Goal: Task Accomplishment & Management: Manage account settings

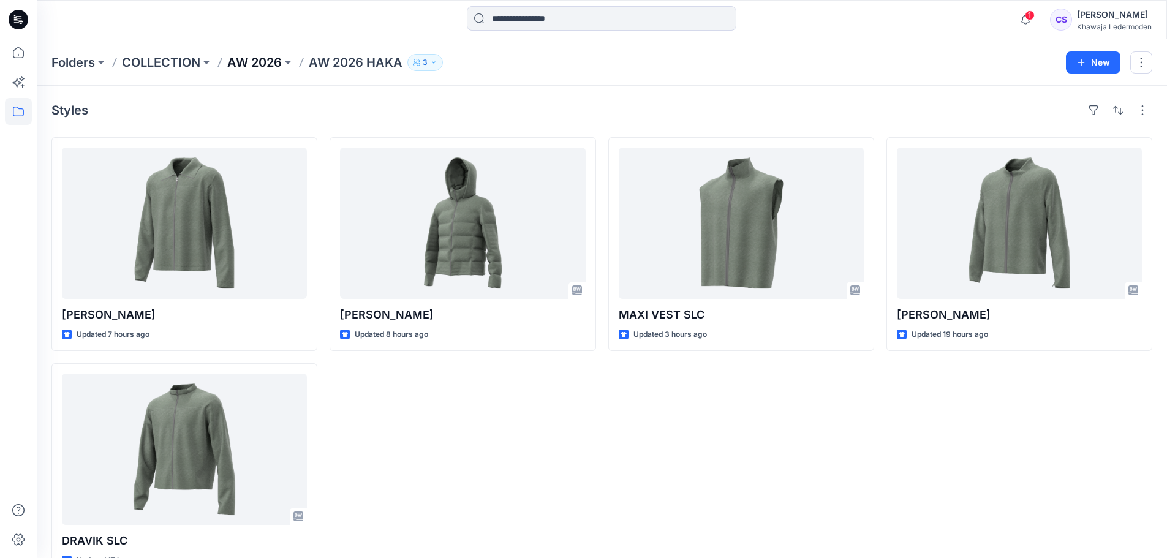
scroll to position [34, 0]
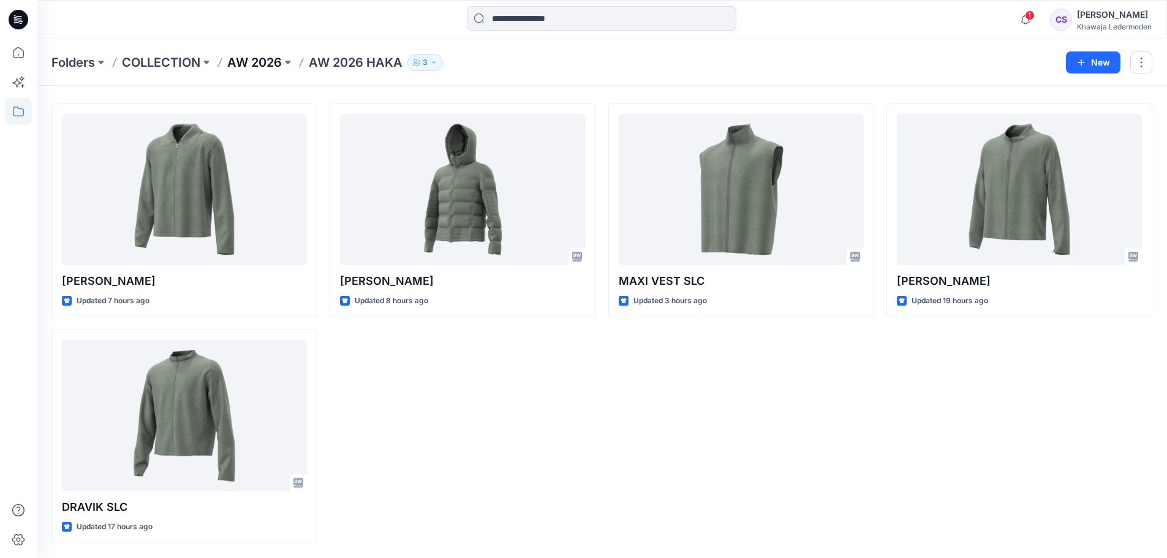
drag, startPoint x: 0, startPoint y: 0, endPoint x: 263, endPoint y: 59, distance: 270.0
click at [263, 59] on p "AW 2026" at bounding box center [254, 62] width 55 height 17
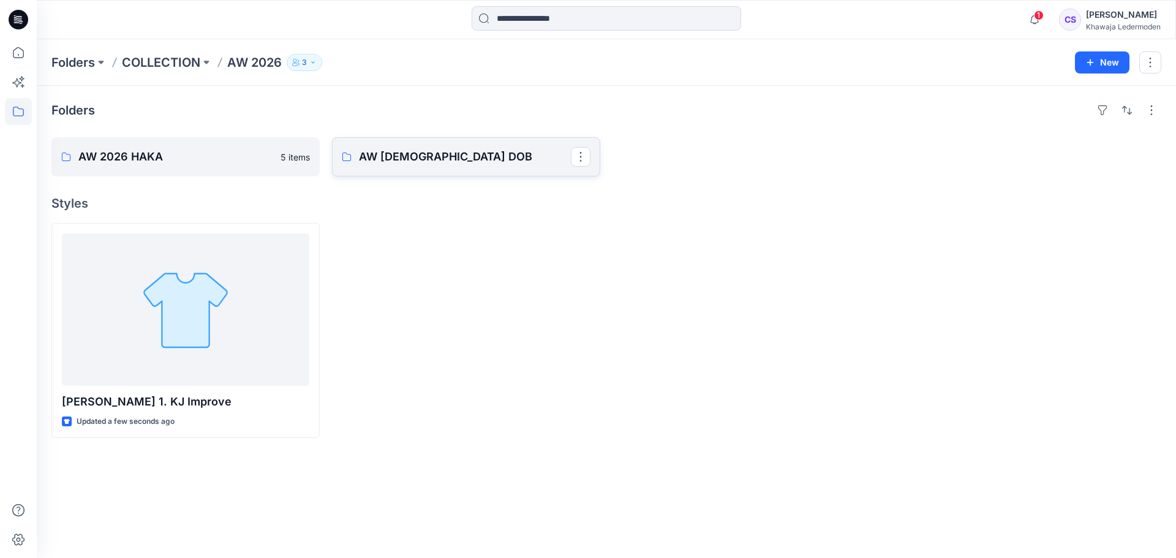
click at [379, 153] on p "AW [DEMOGRAPHIC_DATA] DOB" at bounding box center [465, 156] width 212 height 17
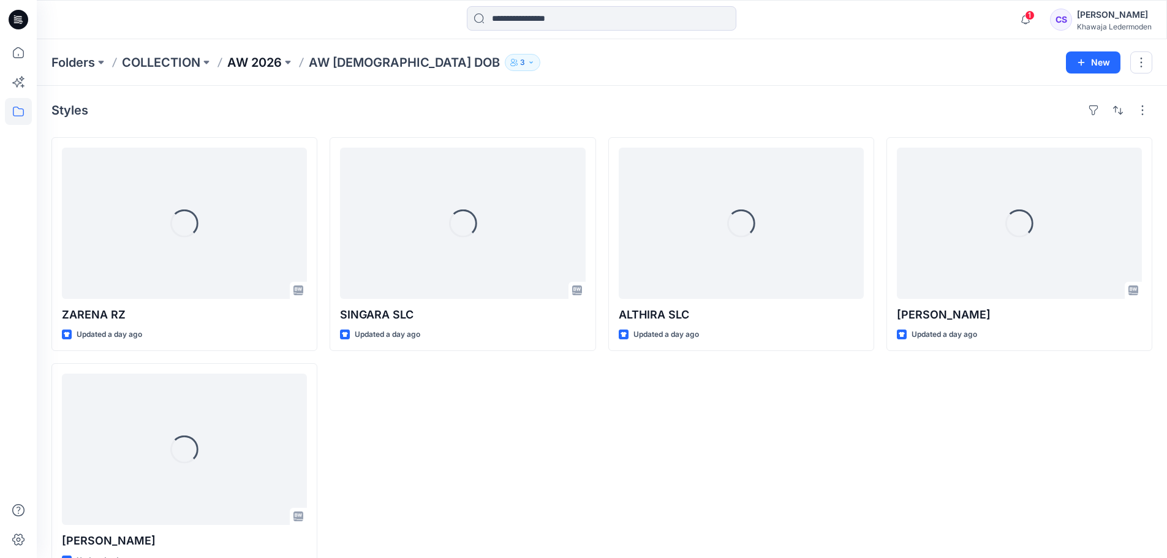
click at [266, 60] on p "AW 2026" at bounding box center [254, 62] width 55 height 17
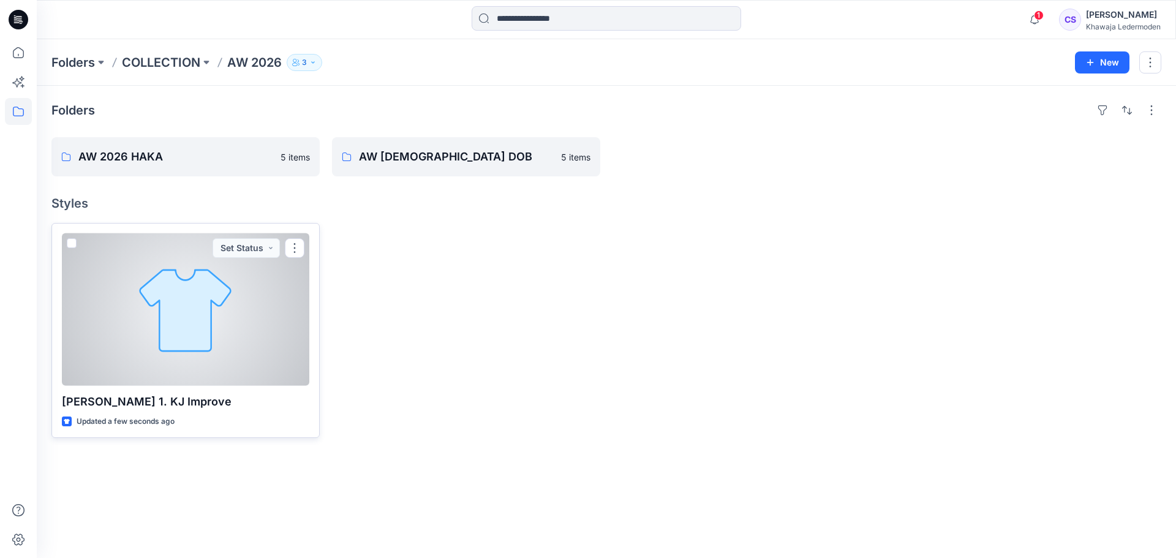
click at [178, 345] on div at bounding box center [186, 309] width 248 height 153
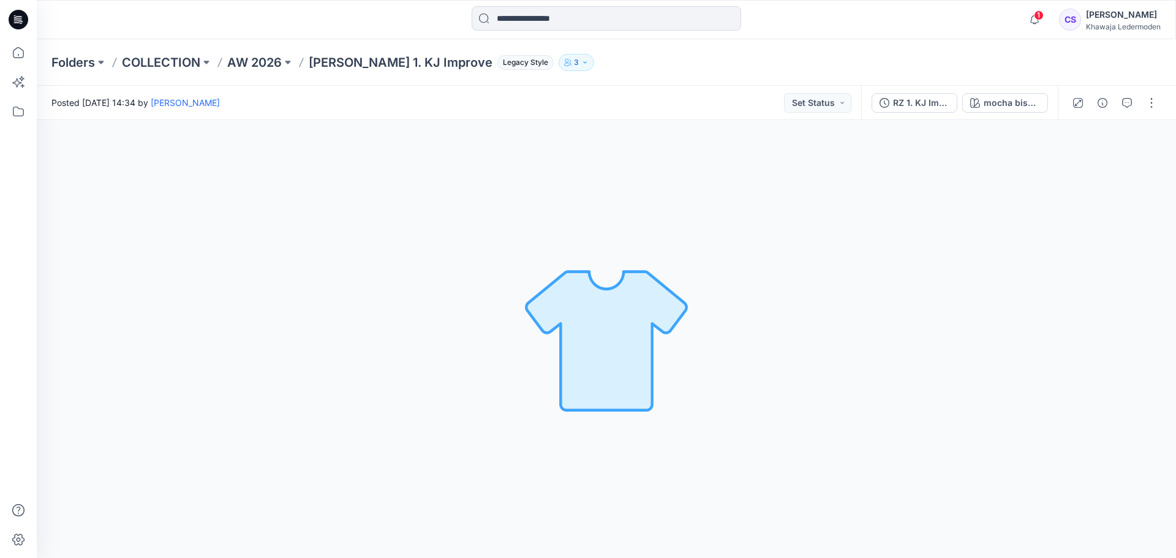
click at [385, 60] on p "[PERSON_NAME] 1. KJ Improve" at bounding box center [401, 62] width 184 height 17
click at [756, 244] on div "mocha bisque Loading... Material Properties Loading..." at bounding box center [607, 339] width 1140 height 438
click at [1141, 100] on div at bounding box center [1114, 103] width 113 height 34
click at [1157, 100] on button "button" at bounding box center [1152, 103] width 20 height 20
click at [396, 59] on p "[PERSON_NAME] 1. KJ Improve" at bounding box center [401, 62] width 184 height 17
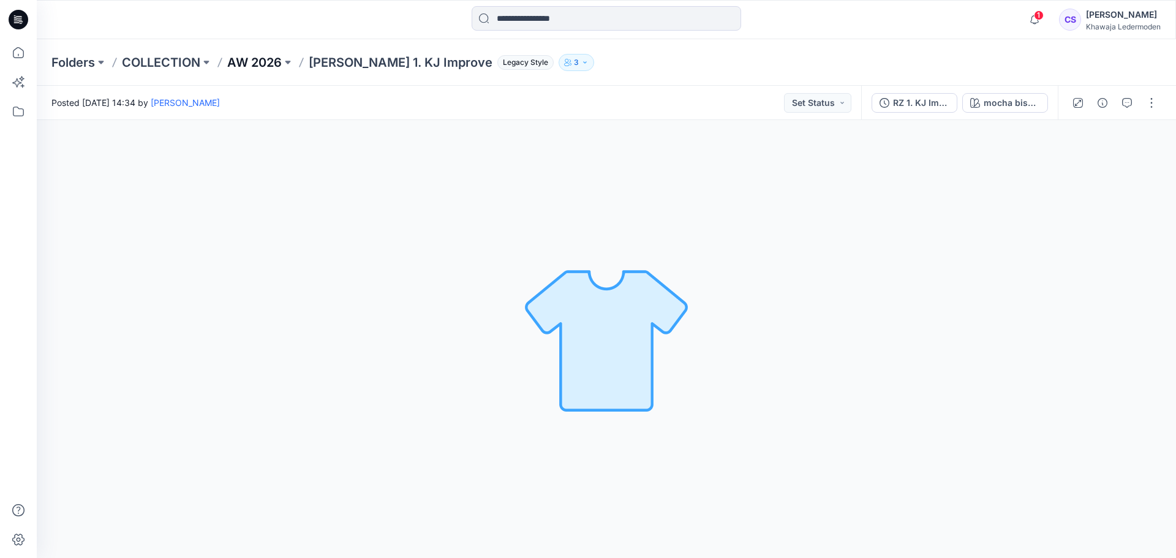
click at [272, 62] on p "AW 2026" at bounding box center [254, 62] width 55 height 17
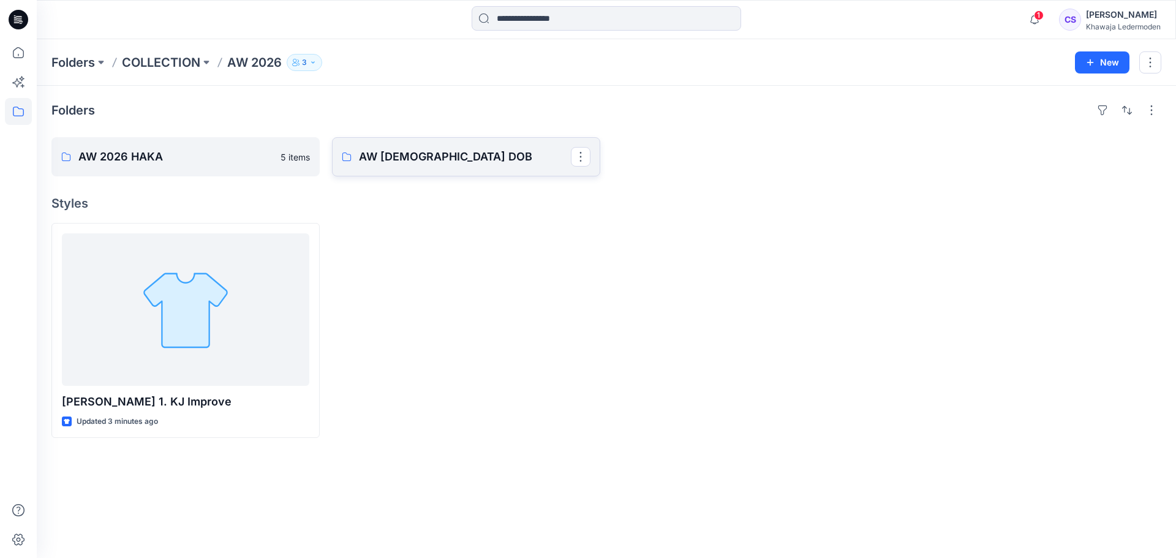
click at [406, 156] on p "AW [DEMOGRAPHIC_DATA] DOB" at bounding box center [465, 156] width 212 height 17
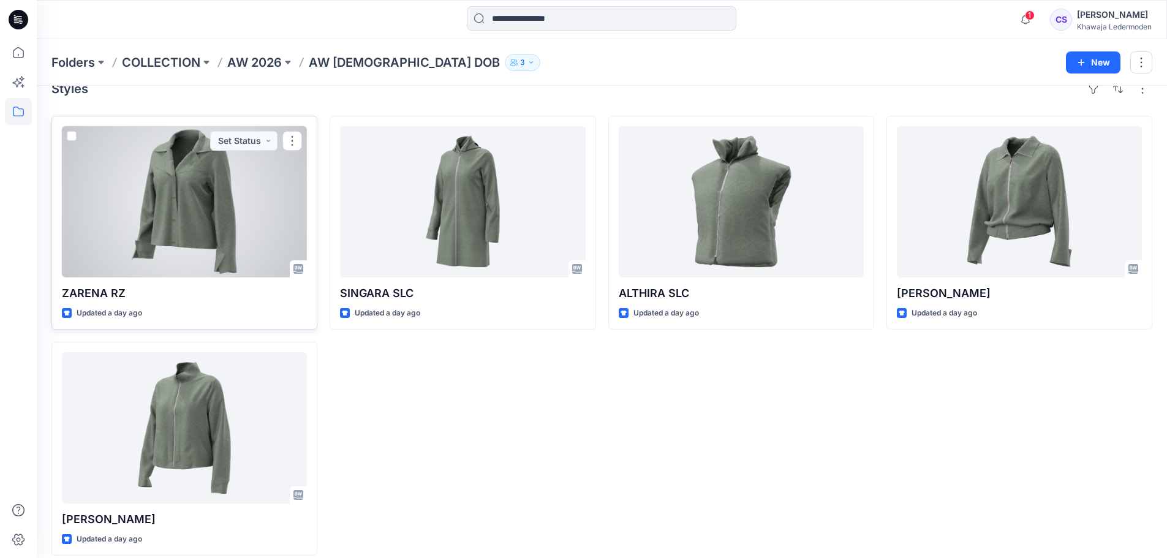
scroll to position [34, 0]
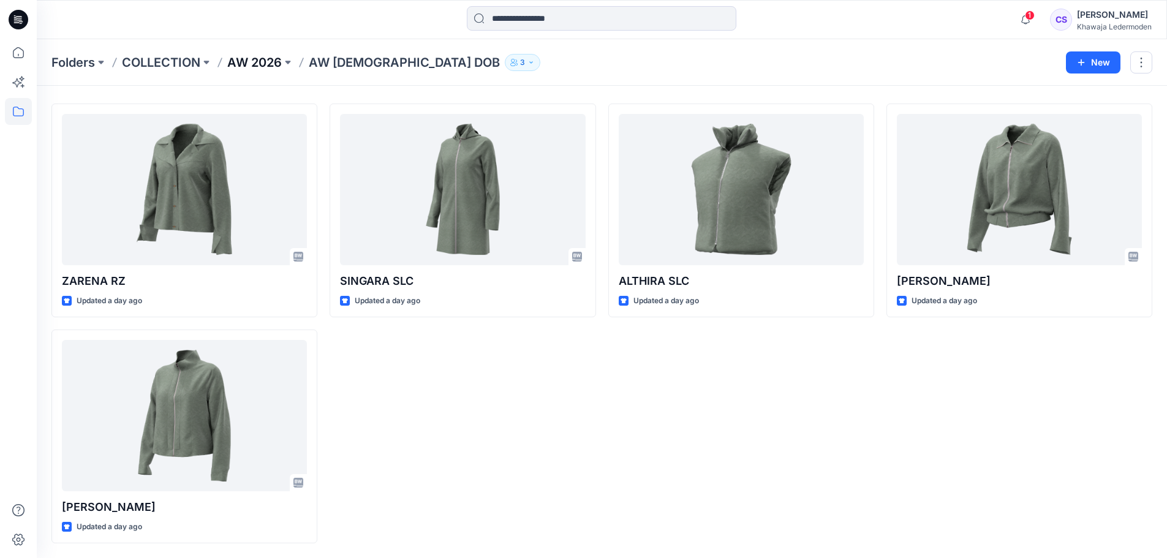
click at [259, 55] on p "AW 2026" at bounding box center [254, 62] width 55 height 17
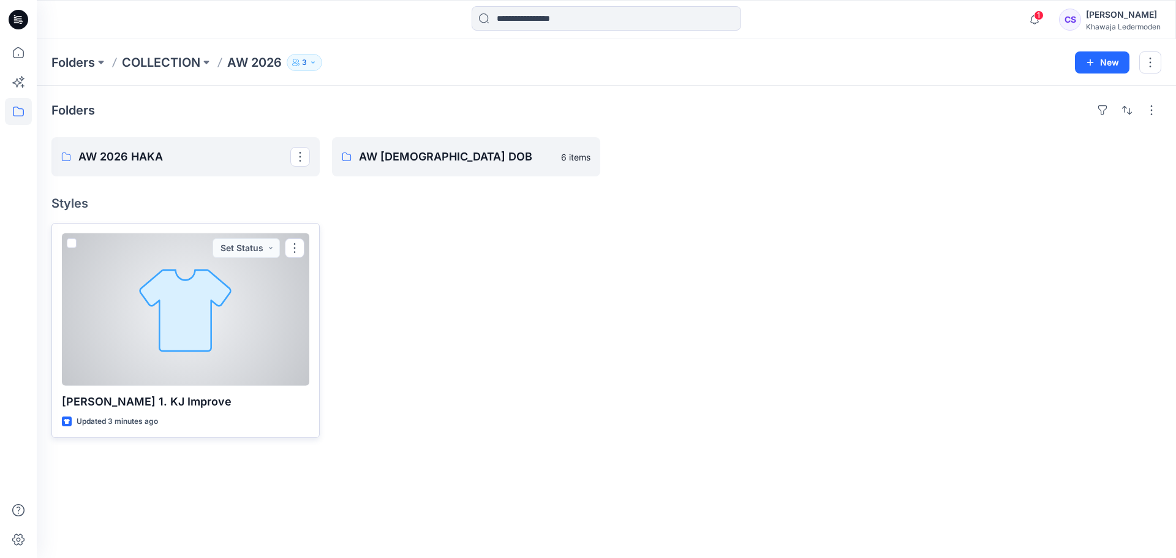
click at [149, 318] on div at bounding box center [186, 309] width 248 height 153
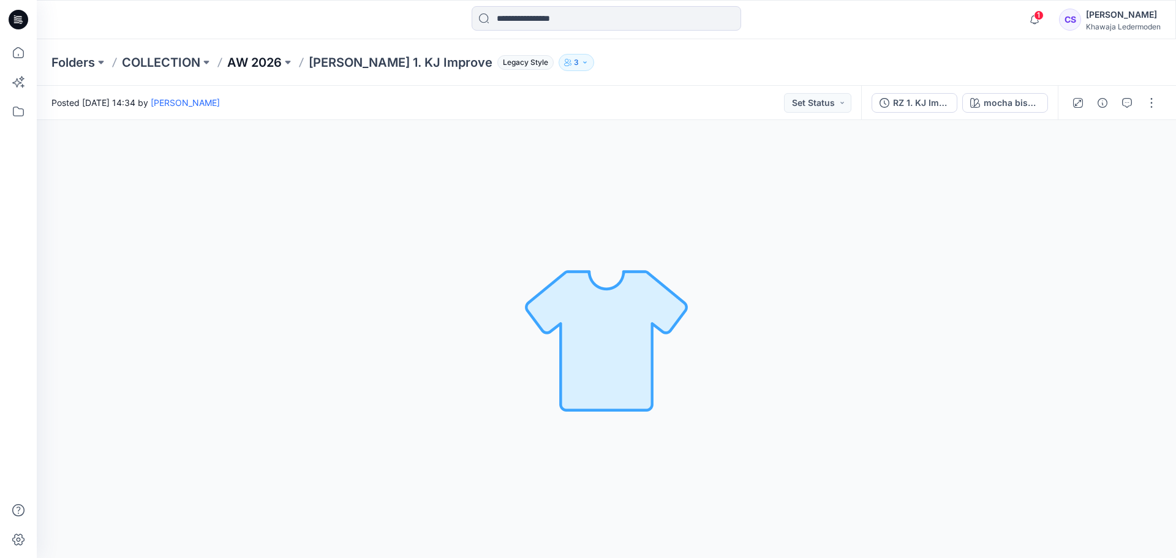
click at [235, 70] on p "AW 2026" at bounding box center [254, 62] width 55 height 17
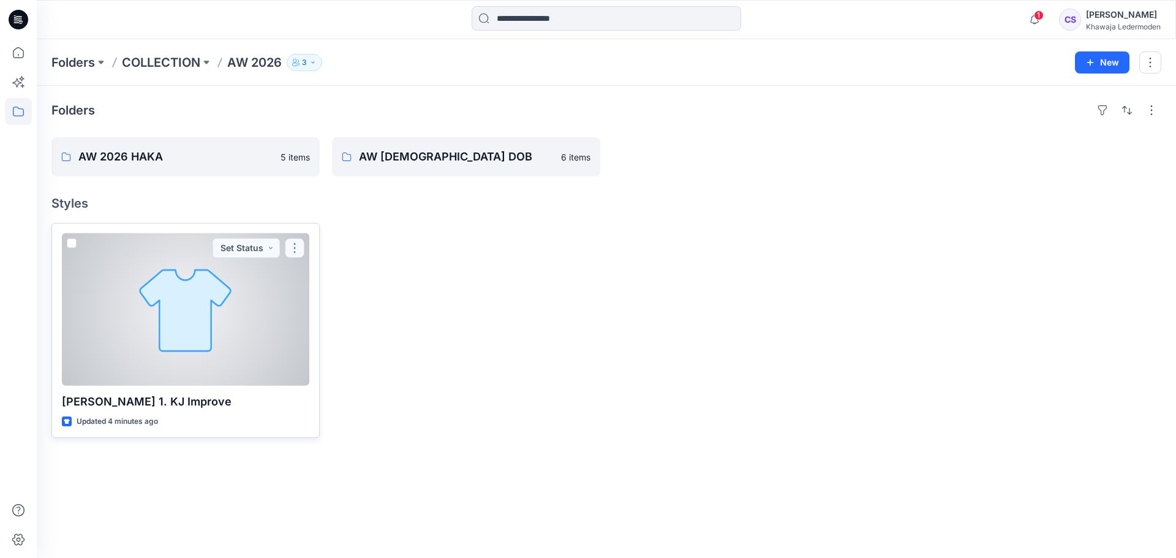
click at [287, 248] on button "button" at bounding box center [295, 248] width 20 height 20
click at [409, 327] on button "Add Tag" at bounding box center [353, 322] width 132 height 23
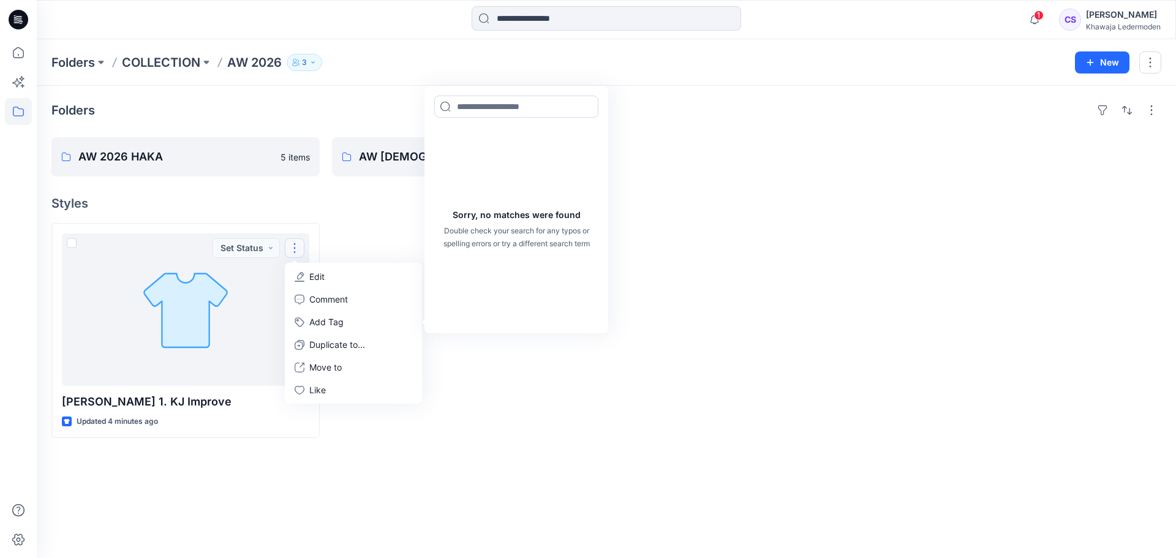
click at [719, 281] on div at bounding box center [747, 330] width 268 height 215
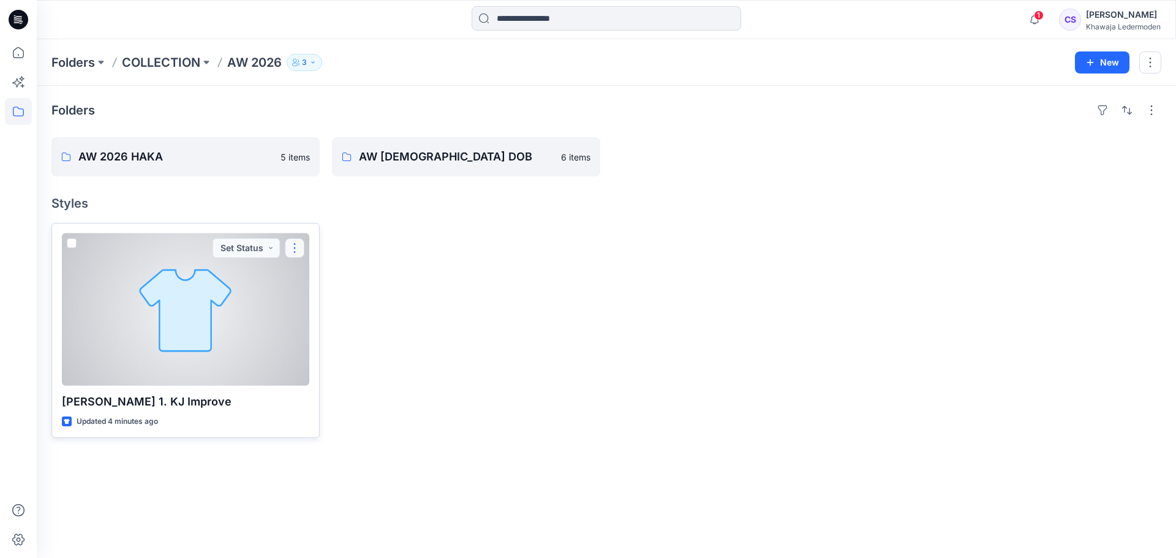
click at [298, 246] on button "button" at bounding box center [295, 248] width 20 height 20
click at [319, 272] on p "Edit" at bounding box center [316, 276] width 15 height 13
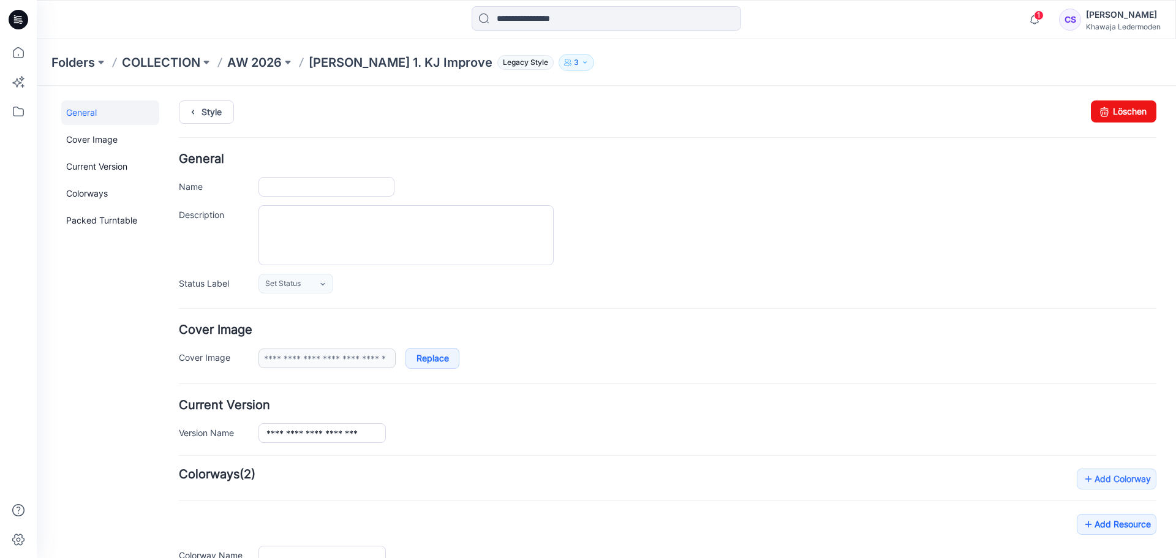
type input "**********"
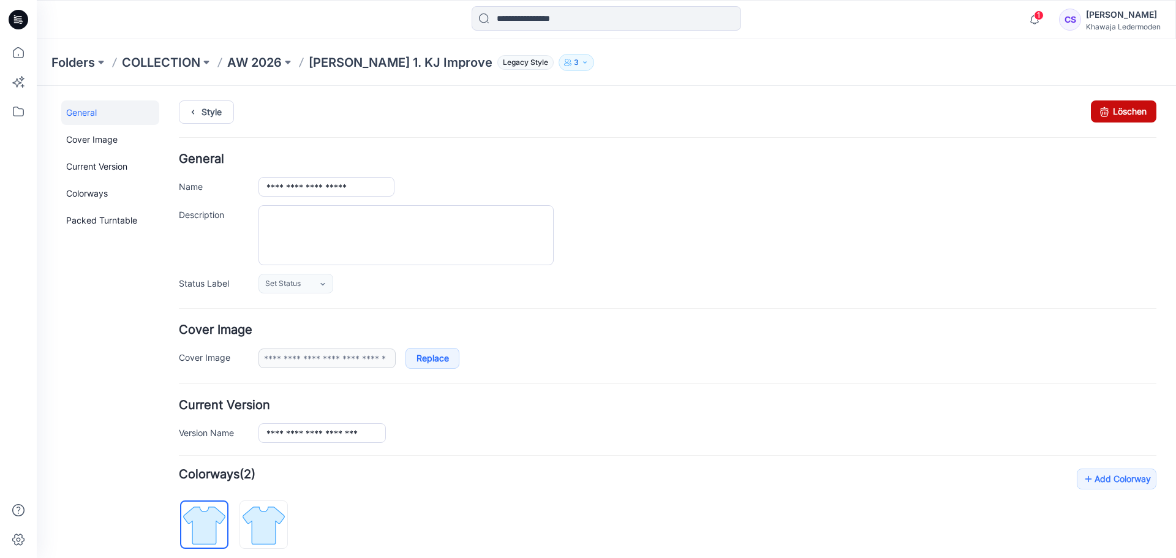
click at [1120, 113] on link "Löschen" at bounding box center [1124, 111] width 66 height 22
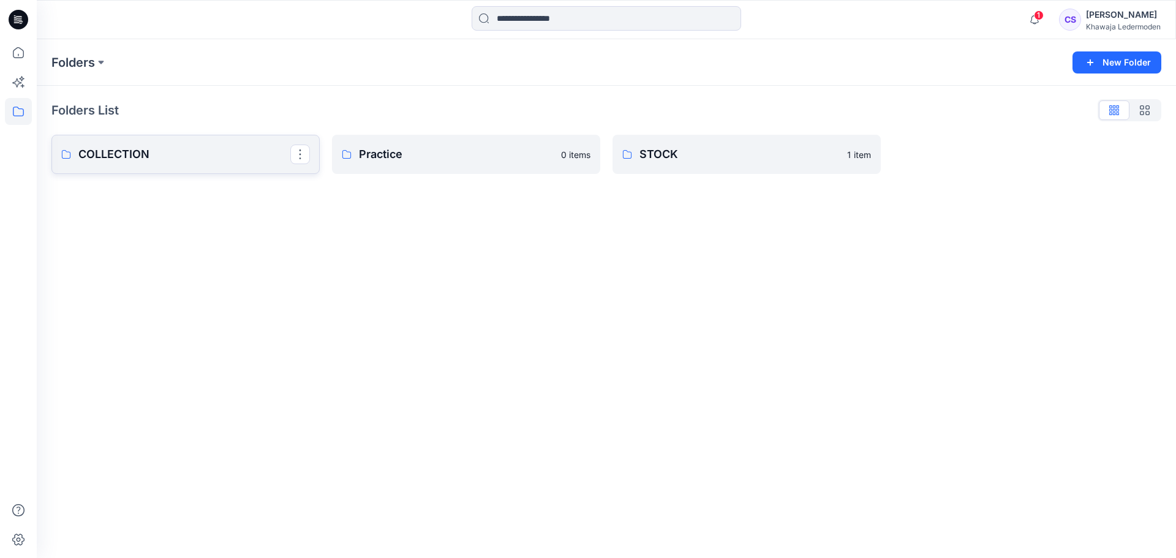
click at [193, 145] on link "COLLECTION" at bounding box center [185, 154] width 268 height 39
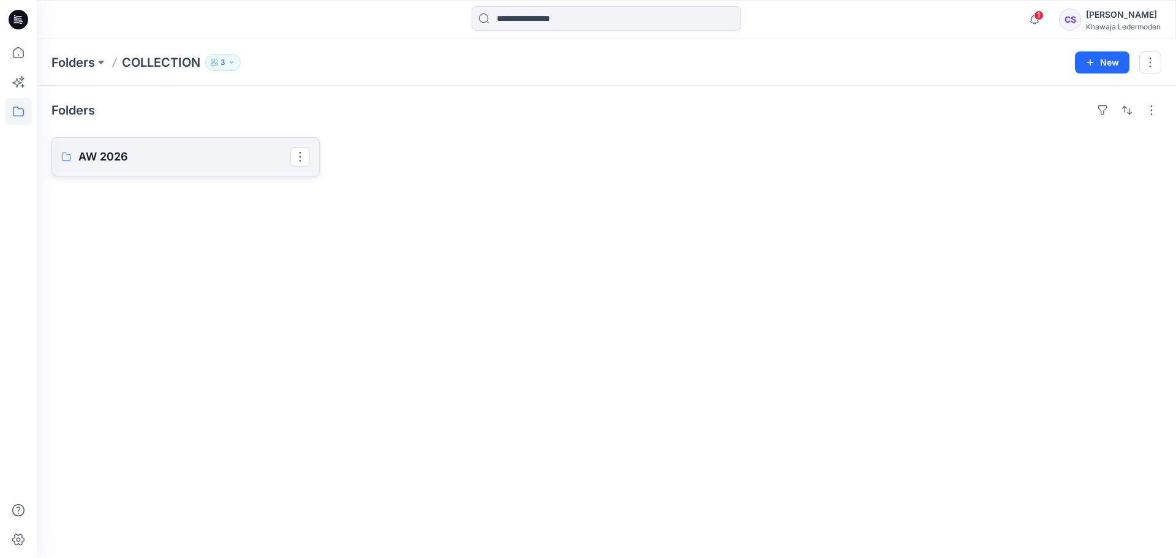
click at [200, 153] on p "AW 2026" at bounding box center [184, 156] width 212 height 17
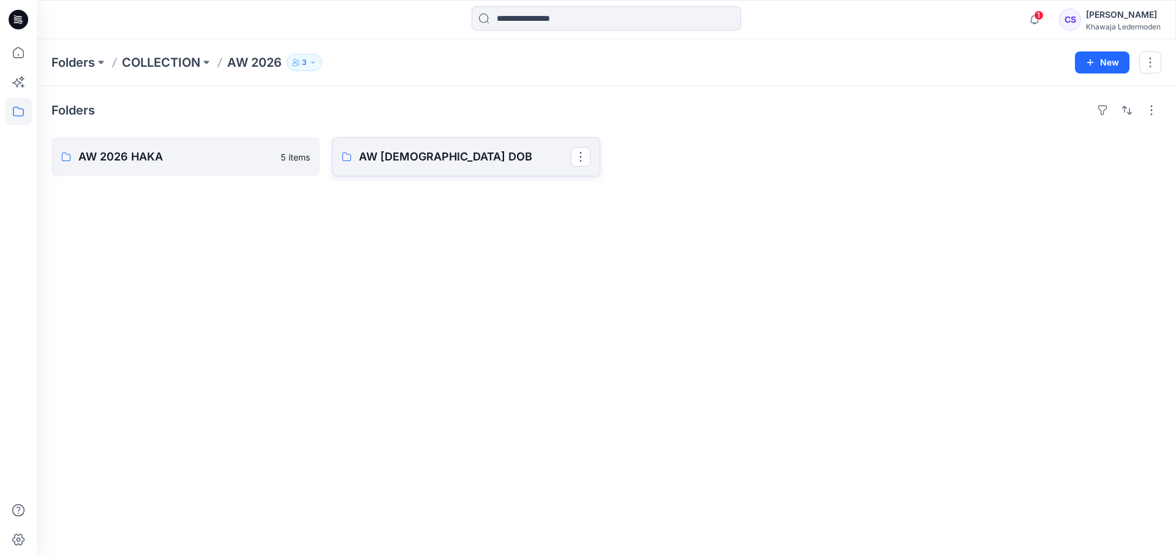
click at [489, 141] on link "AW [DEMOGRAPHIC_DATA] DOB" at bounding box center [466, 156] width 268 height 39
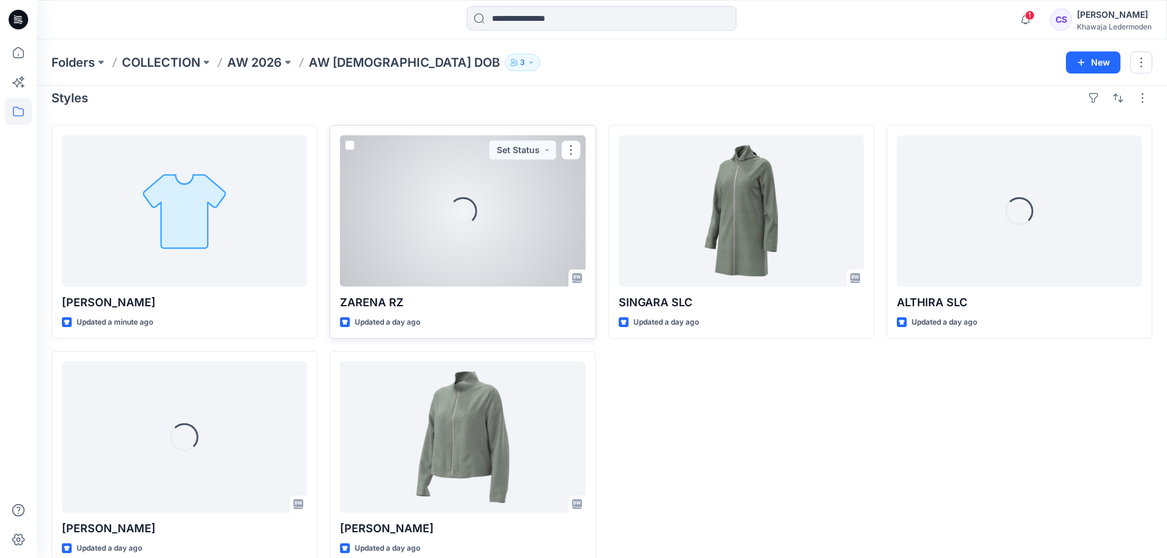
scroll to position [34, 0]
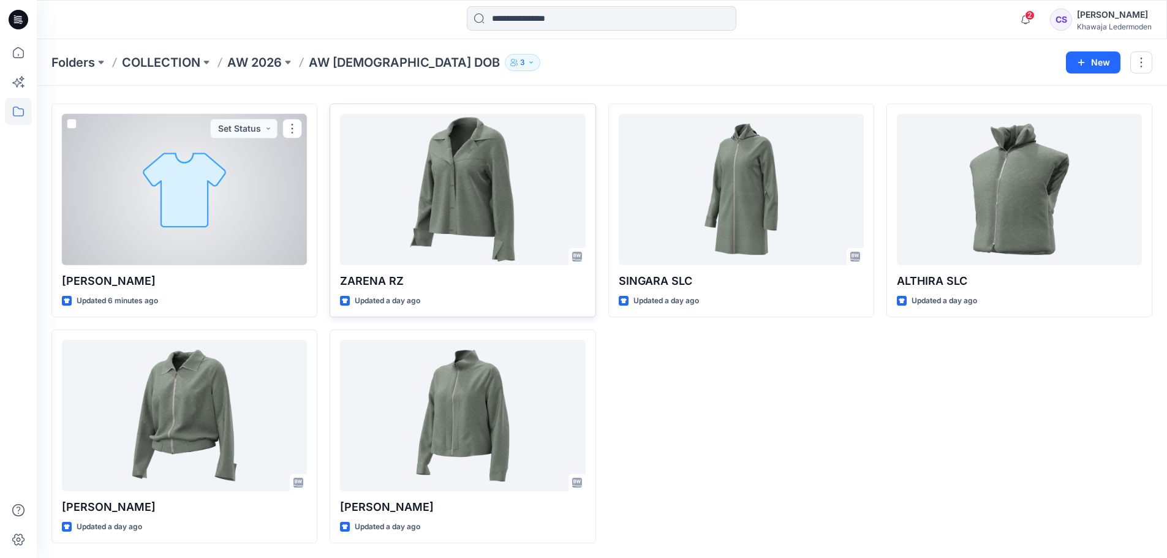
click at [170, 181] on div at bounding box center [184, 189] width 245 height 151
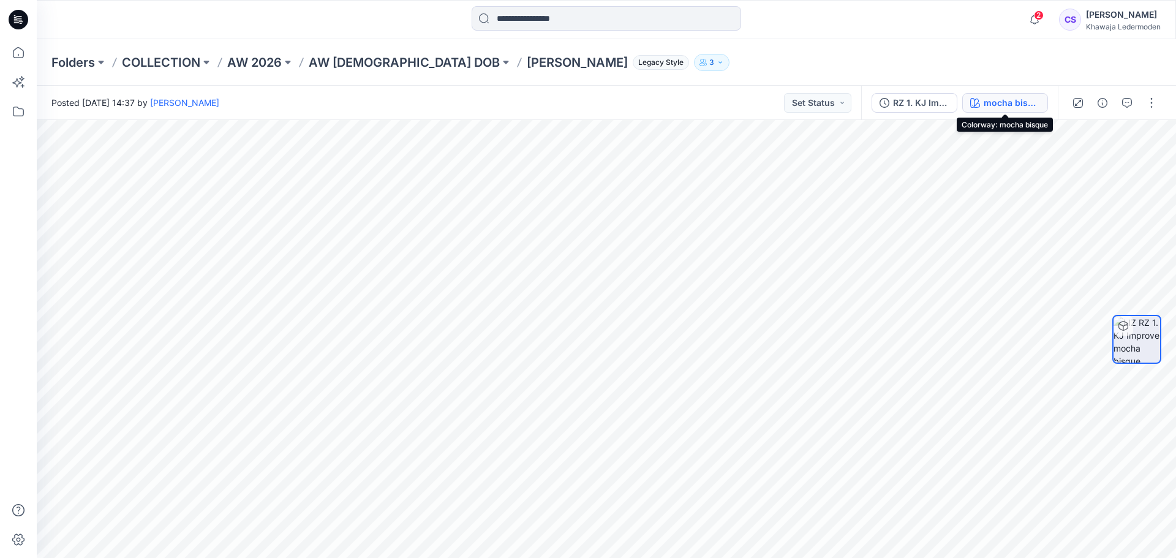
click at [1013, 105] on div "mocha bisque" at bounding box center [1012, 102] width 56 height 13
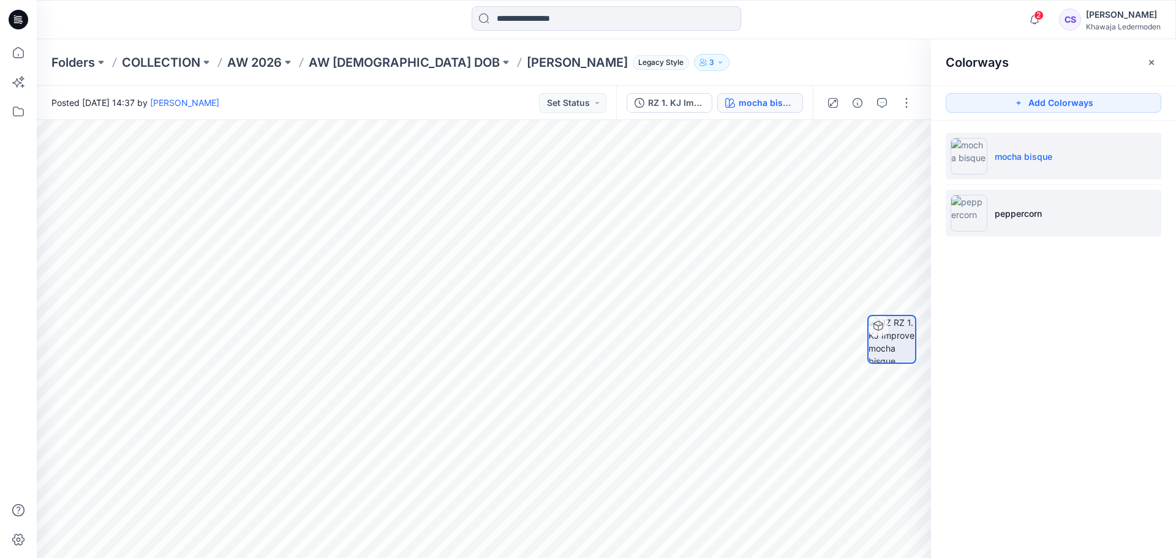
click at [1022, 207] on p "peppercorn" at bounding box center [1018, 213] width 47 height 13
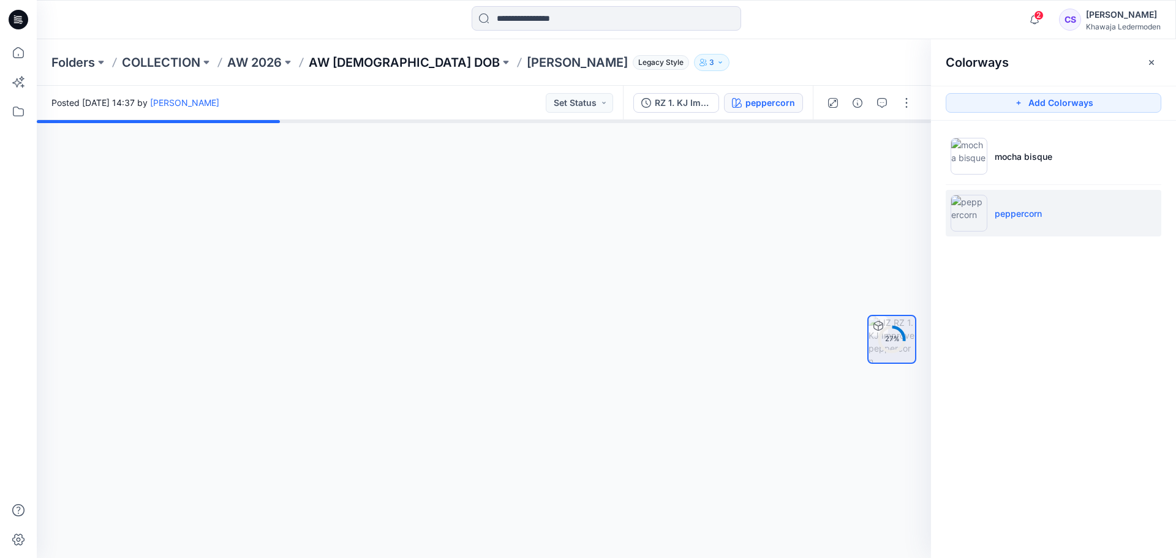
click at [349, 56] on p "AW [DEMOGRAPHIC_DATA] DOB" at bounding box center [404, 62] width 191 height 17
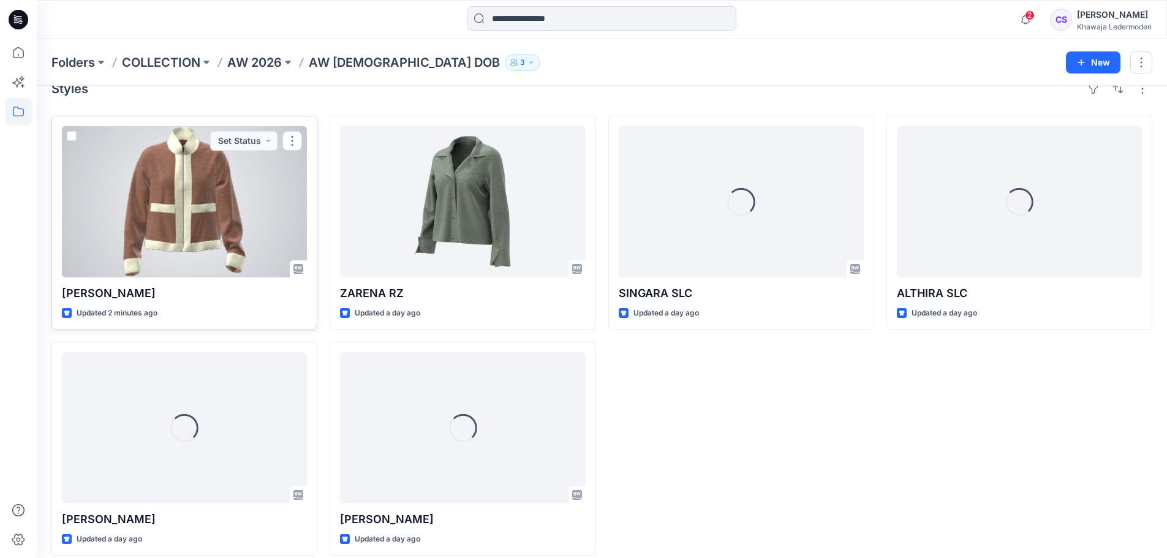
scroll to position [34, 0]
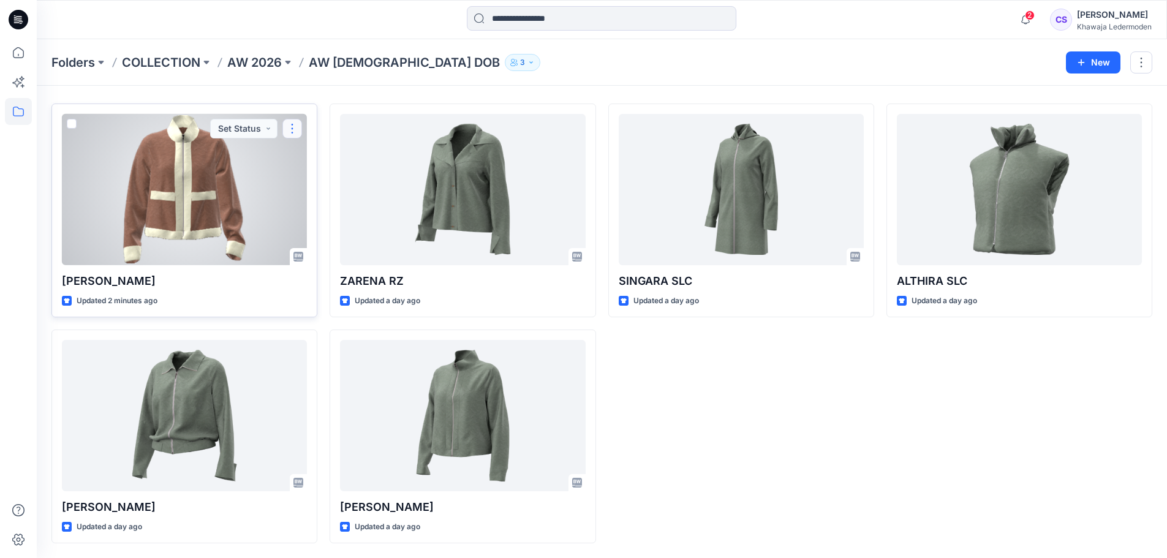
click at [295, 121] on button "button" at bounding box center [292, 129] width 20 height 20
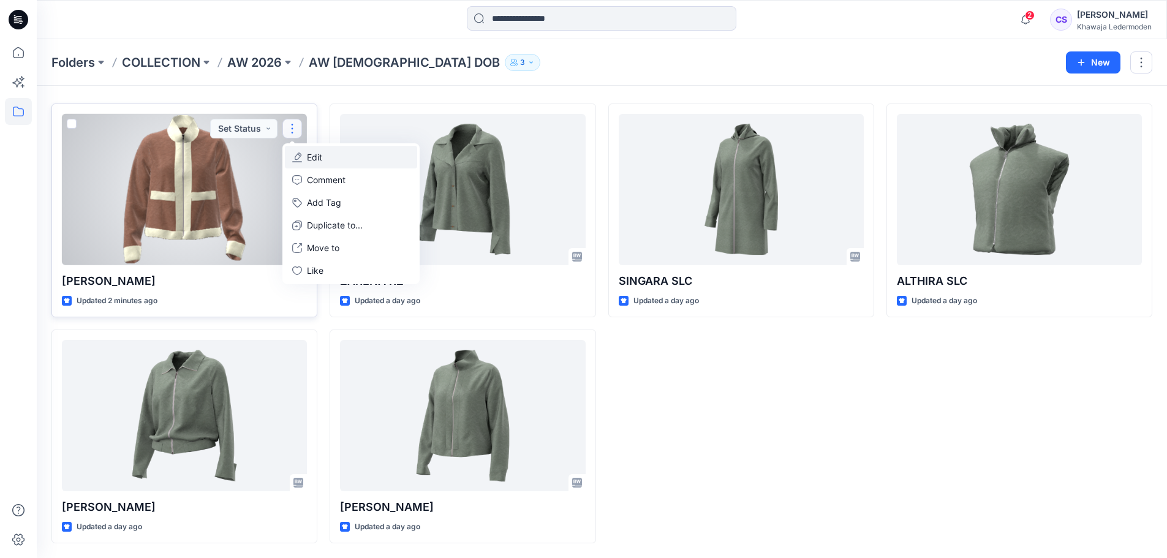
click at [313, 159] on p "Edit" at bounding box center [314, 157] width 15 height 13
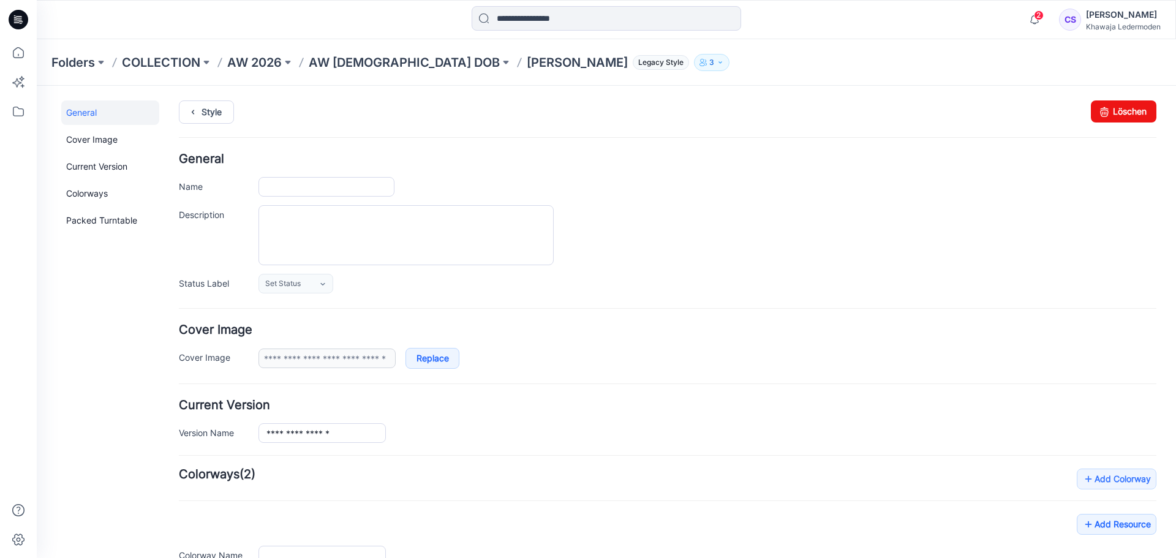
type input "******"
type input "**********"
drag, startPoint x: 1116, startPoint y: 113, endPoint x: 662, endPoint y: 132, distance: 454.4
click at [1116, 113] on link "Löschen" at bounding box center [1124, 111] width 66 height 22
